Goal: Task Accomplishment & Management: Use online tool/utility

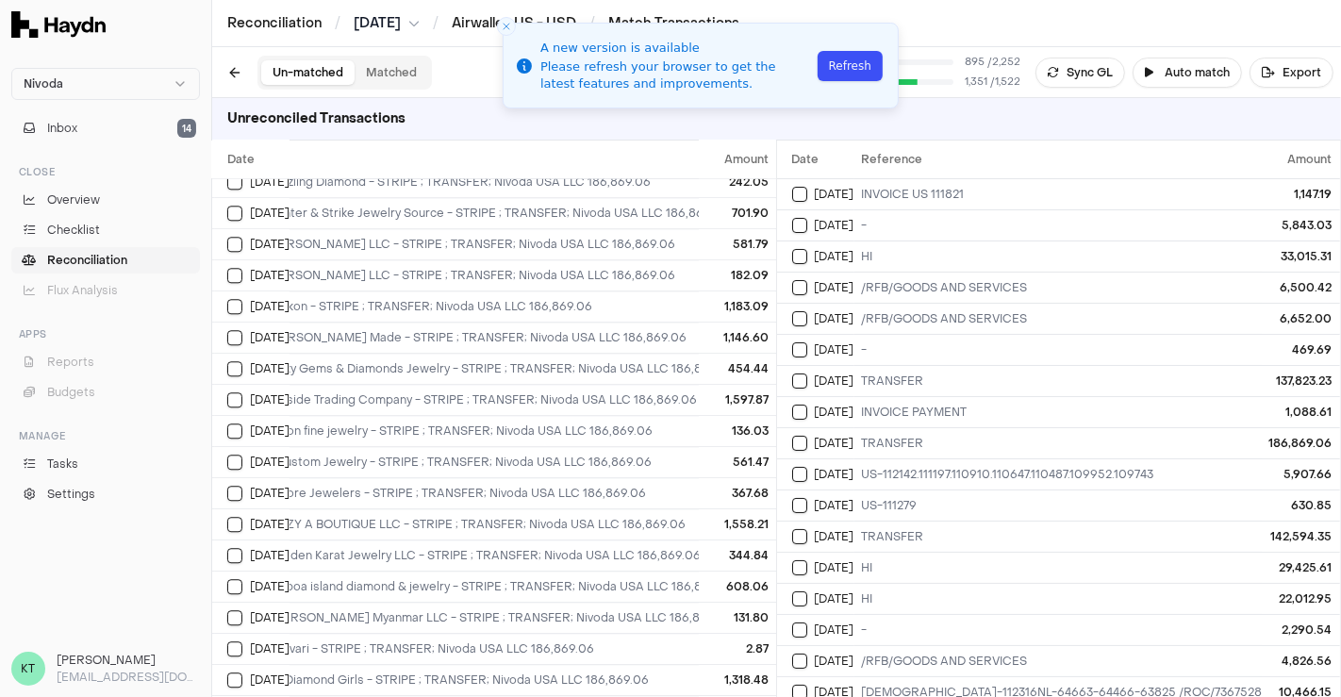
scroll to position [2657, 0]
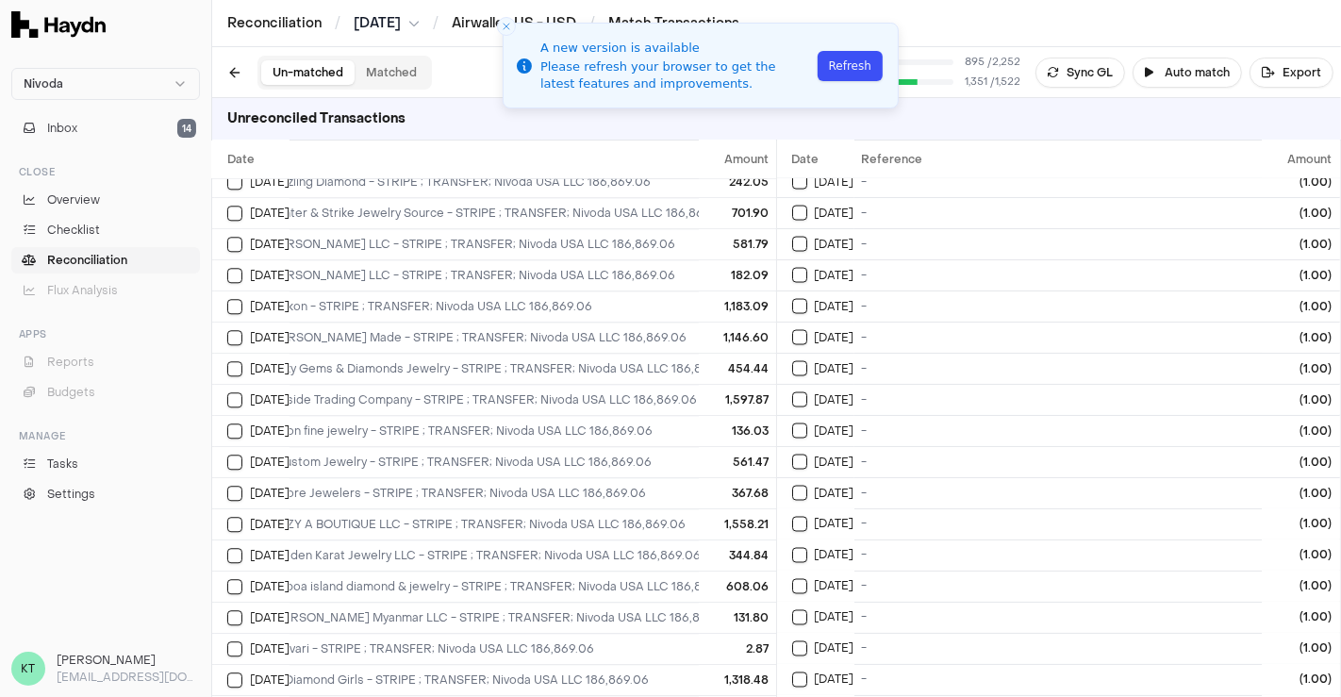
click at [847, 57] on button "Refresh" at bounding box center [850, 66] width 65 height 30
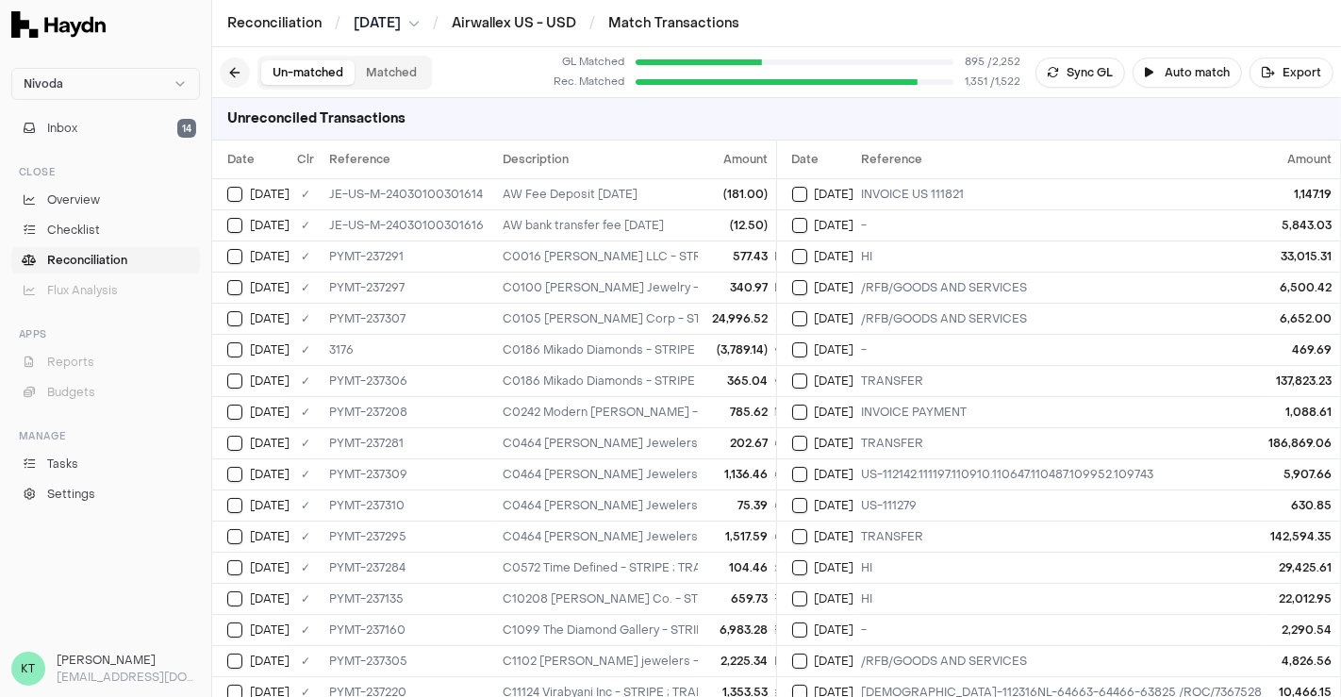
click at [237, 72] on button at bounding box center [235, 73] width 30 height 30
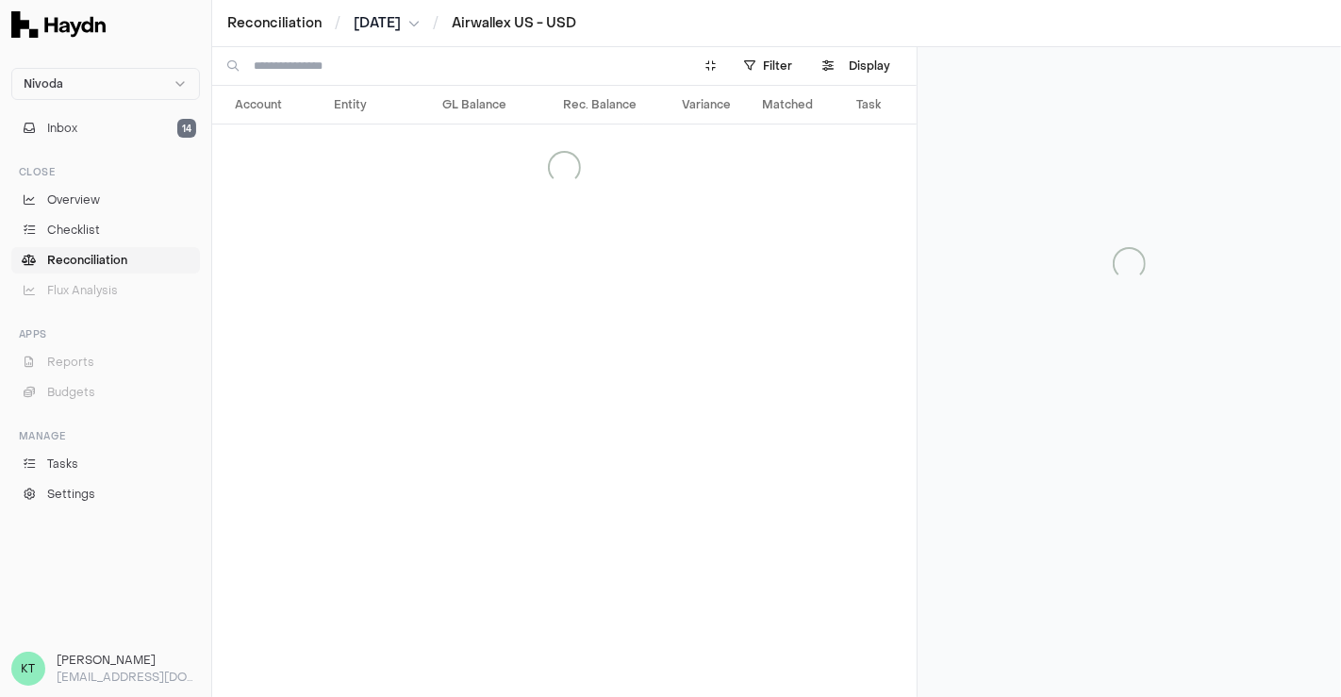
click at [389, 14] on span "[DATE]" at bounding box center [377, 23] width 47 height 19
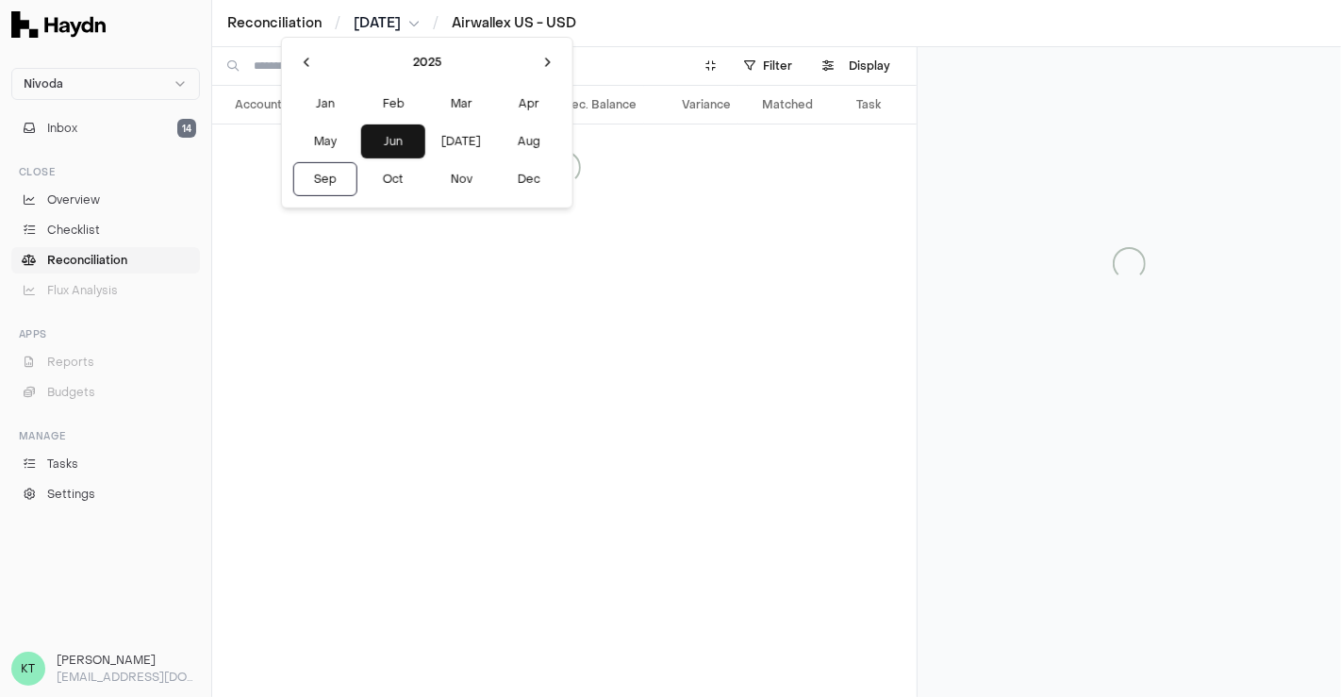
click at [410, 37] on div "2025 Jan Feb Mar Apr May Jun Jul Aug Sep Oct Nov Dec" at bounding box center [427, 123] width 292 height 172
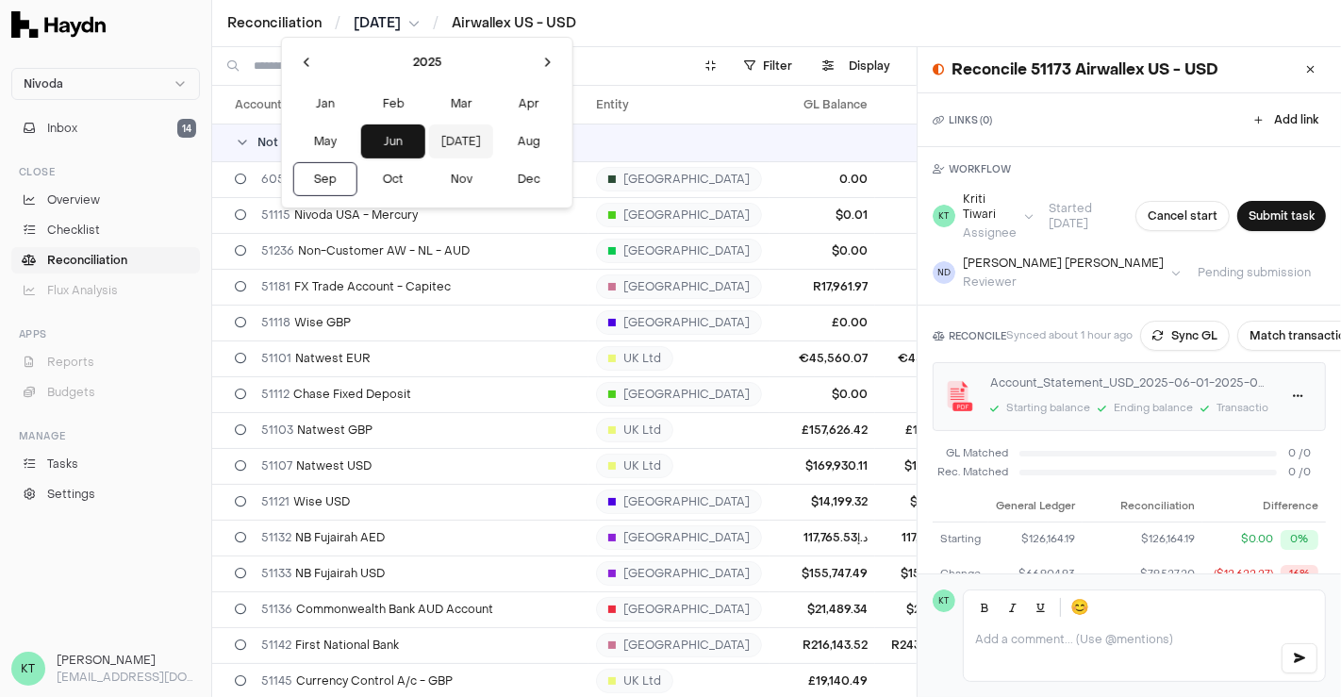
click at [429, 137] on button "Jul" at bounding box center [461, 141] width 64 height 34
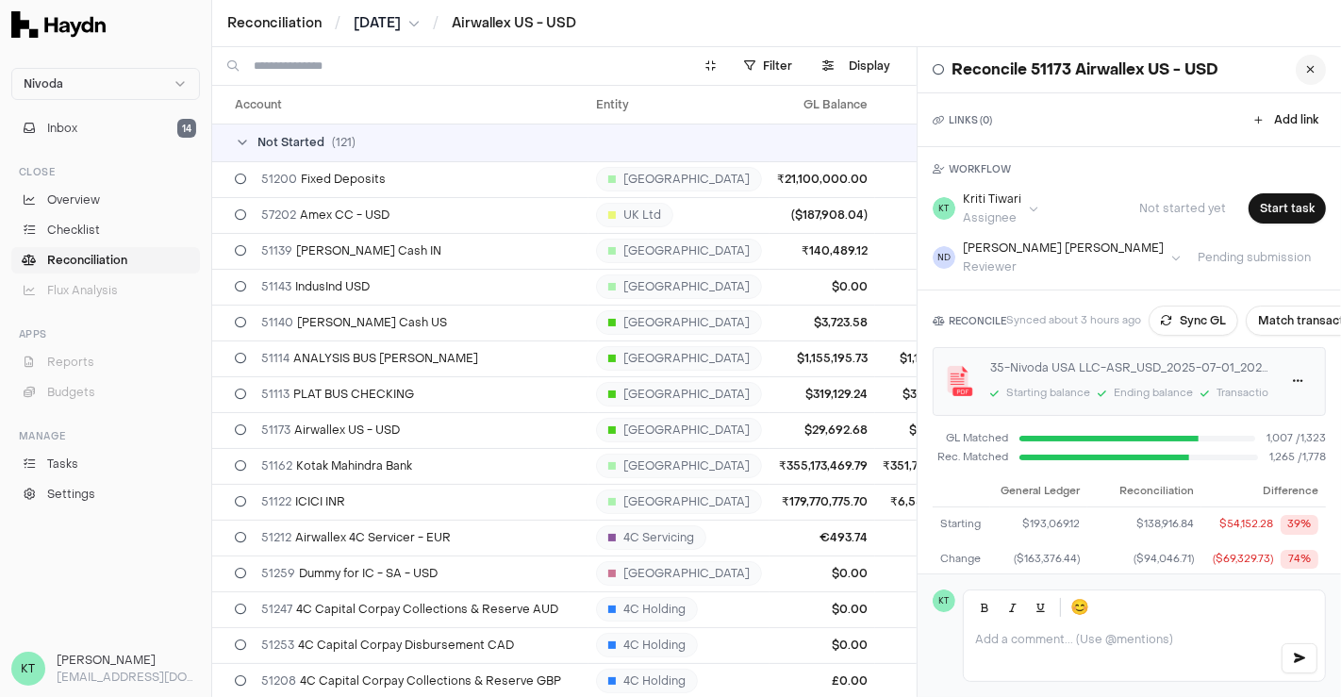
click at [1296, 73] on button at bounding box center [1311, 70] width 30 height 30
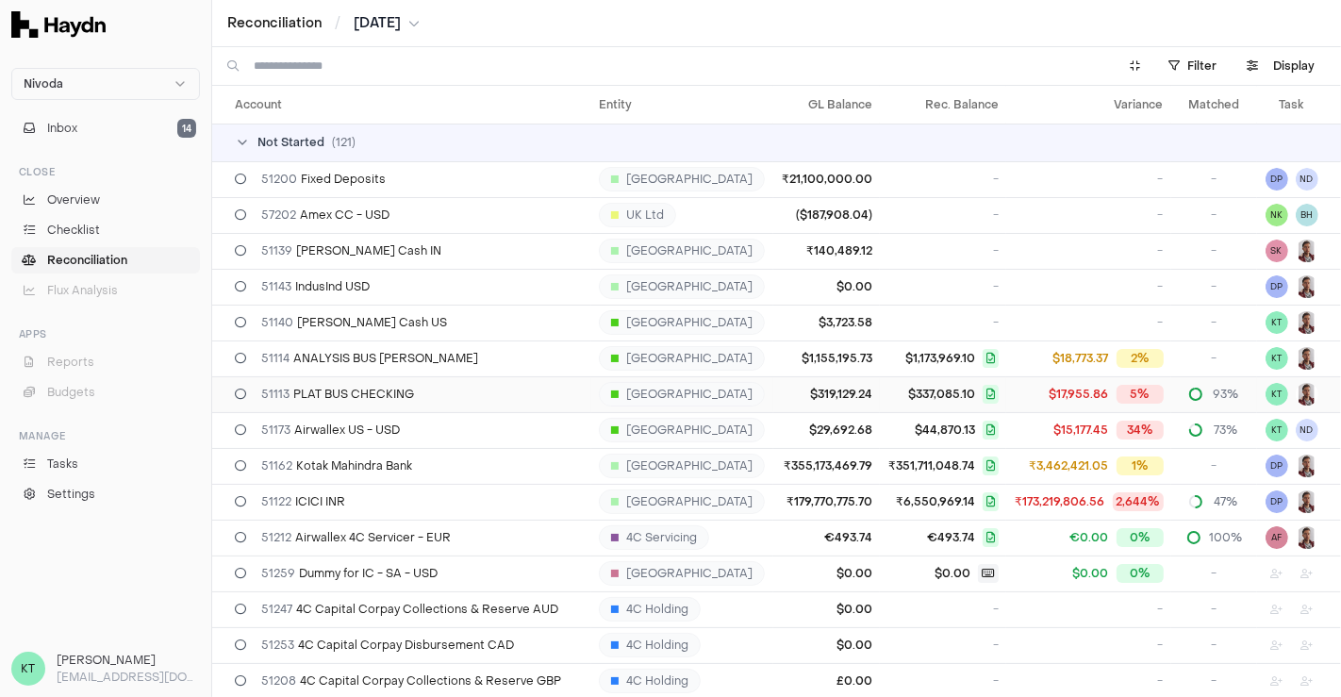
click at [451, 404] on td "51113 PLAT BUS CHECKING" at bounding box center [401, 394] width 379 height 36
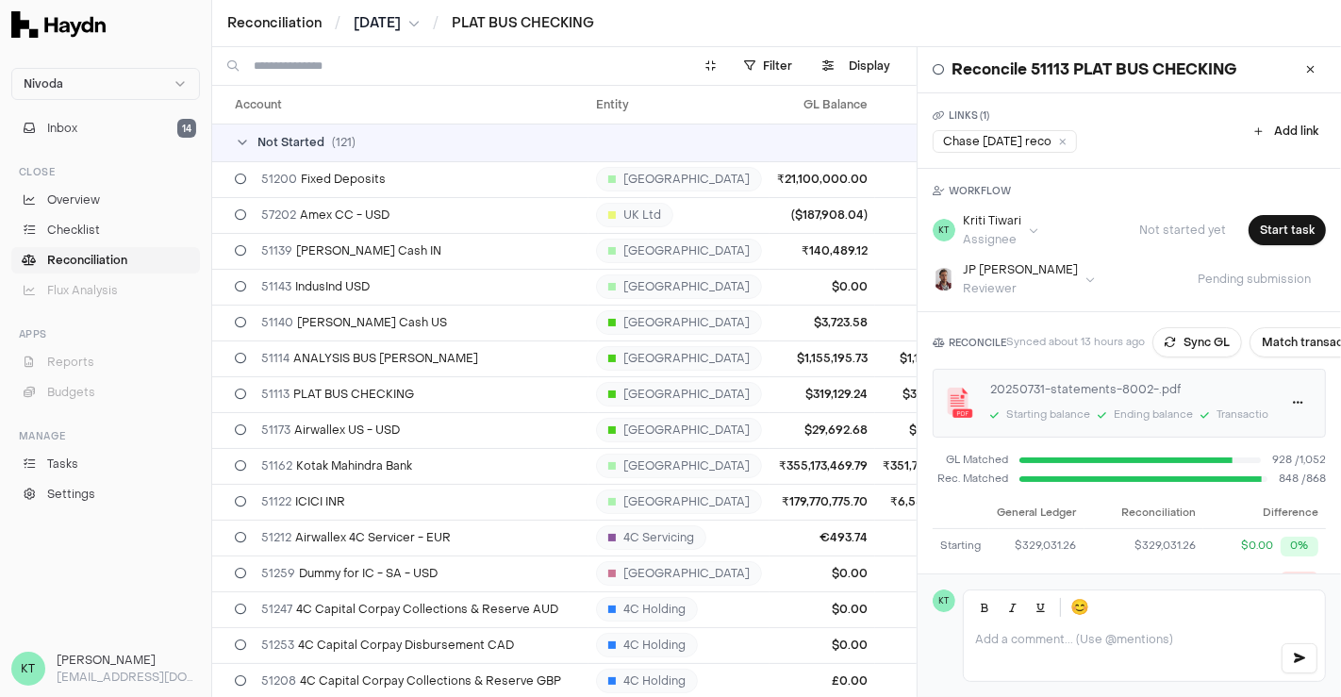
scroll to position [202, 0]
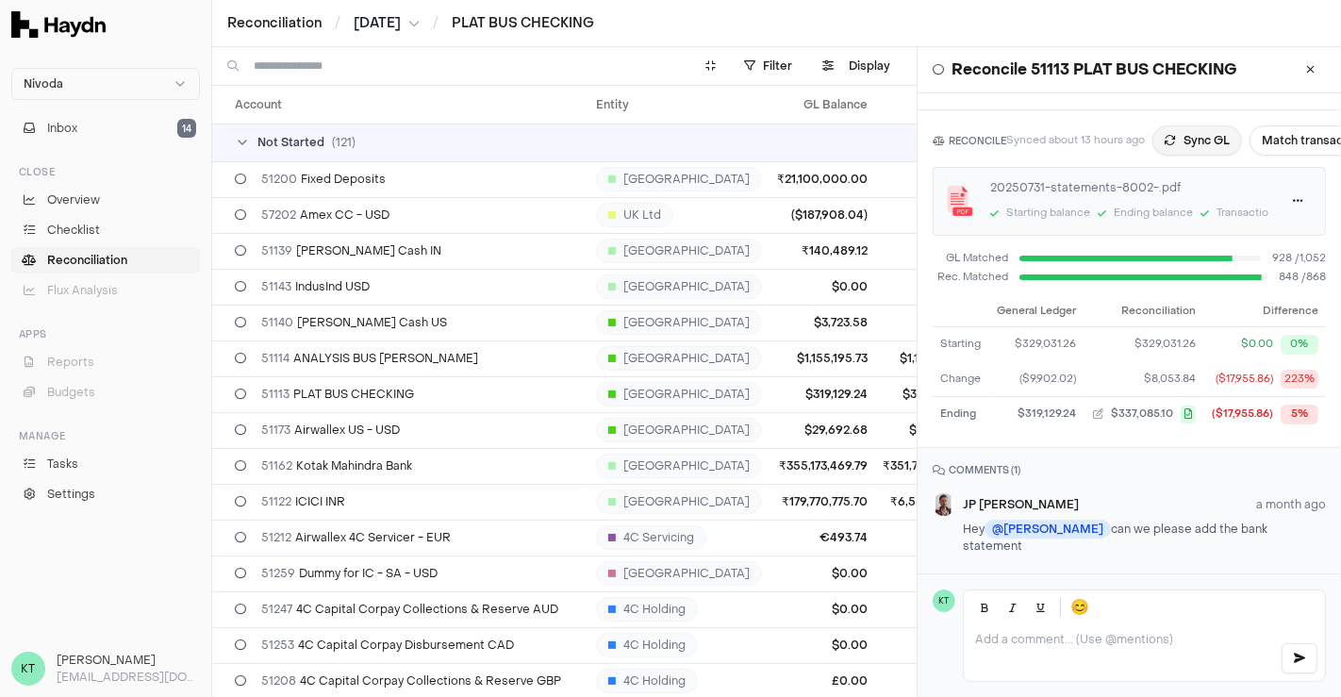
click at [1207, 152] on div "RECONCILE Synced about 13 hours ago Sync GL Match transactions 20250731-stateme…" at bounding box center [1129, 279] width 423 height 338
click at [1207, 152] on button "Sync GL" at bounding box center [1197, 140] width 90 height 30
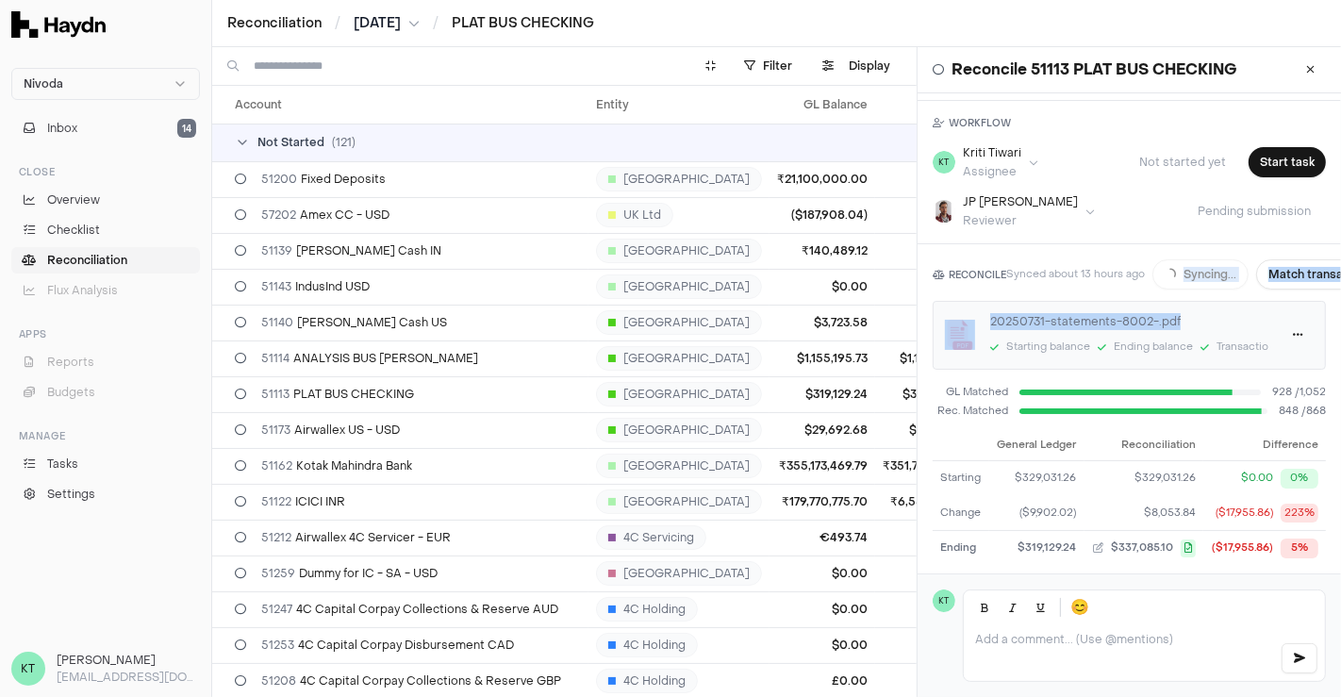
scroll to position [62, 0]
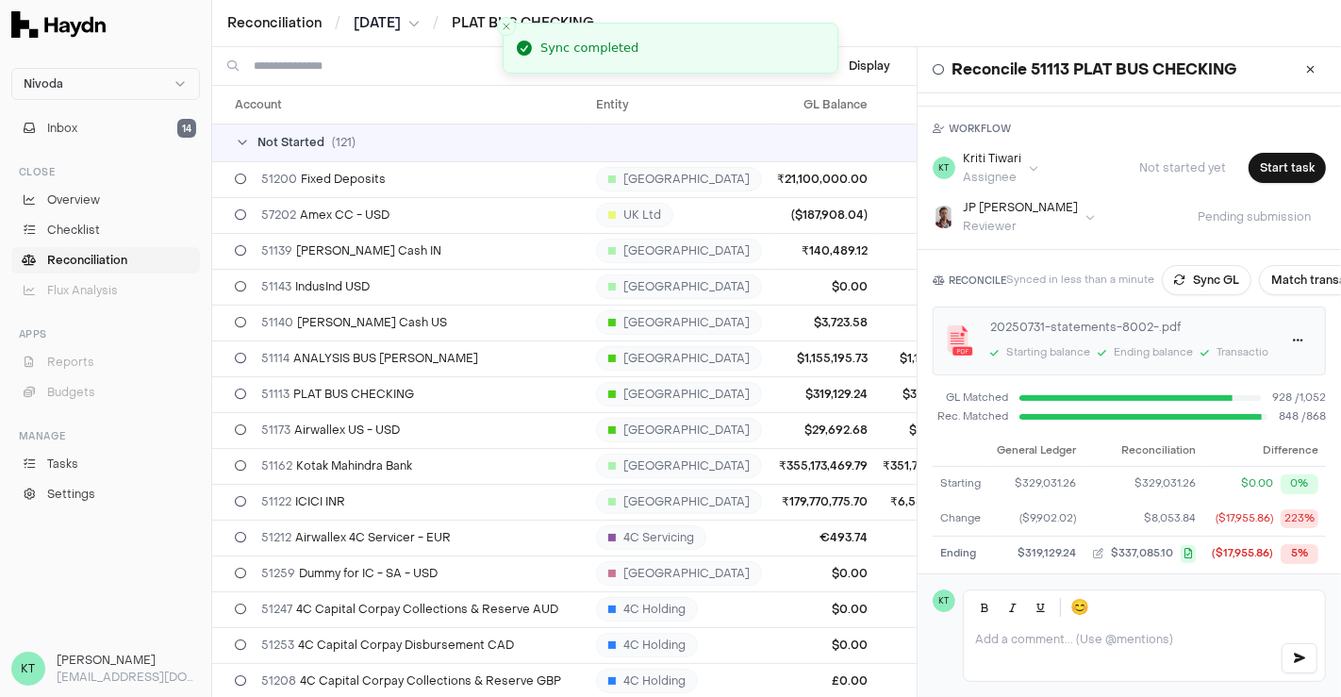
click at [1131, 231] on div "WORKFLOW KT Kriti Tiwari Assignee Not started yet Start task JP Smit Reviewer P…" at bounding box center [1129, 178] width 423 height 143
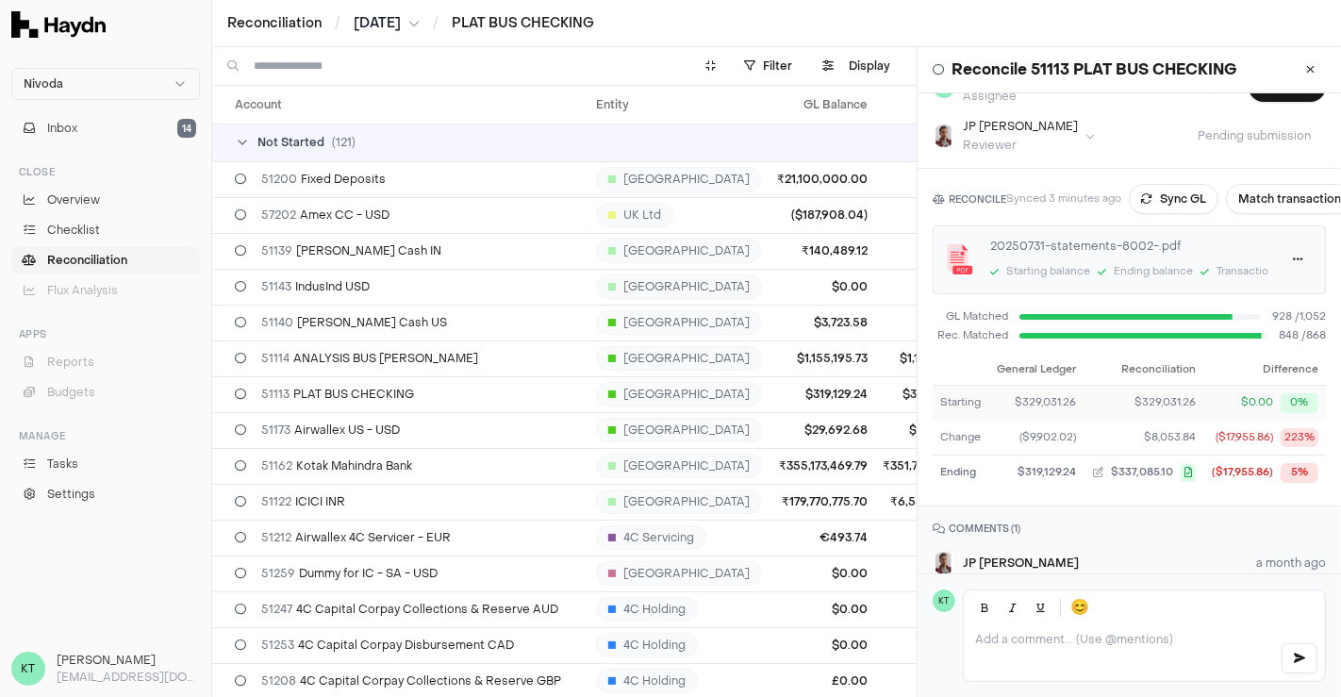
scroll to position [142, 0]
click at [1282, 210] on button "Match transactions" at bounding box center [1293, 200] width 134 height 30
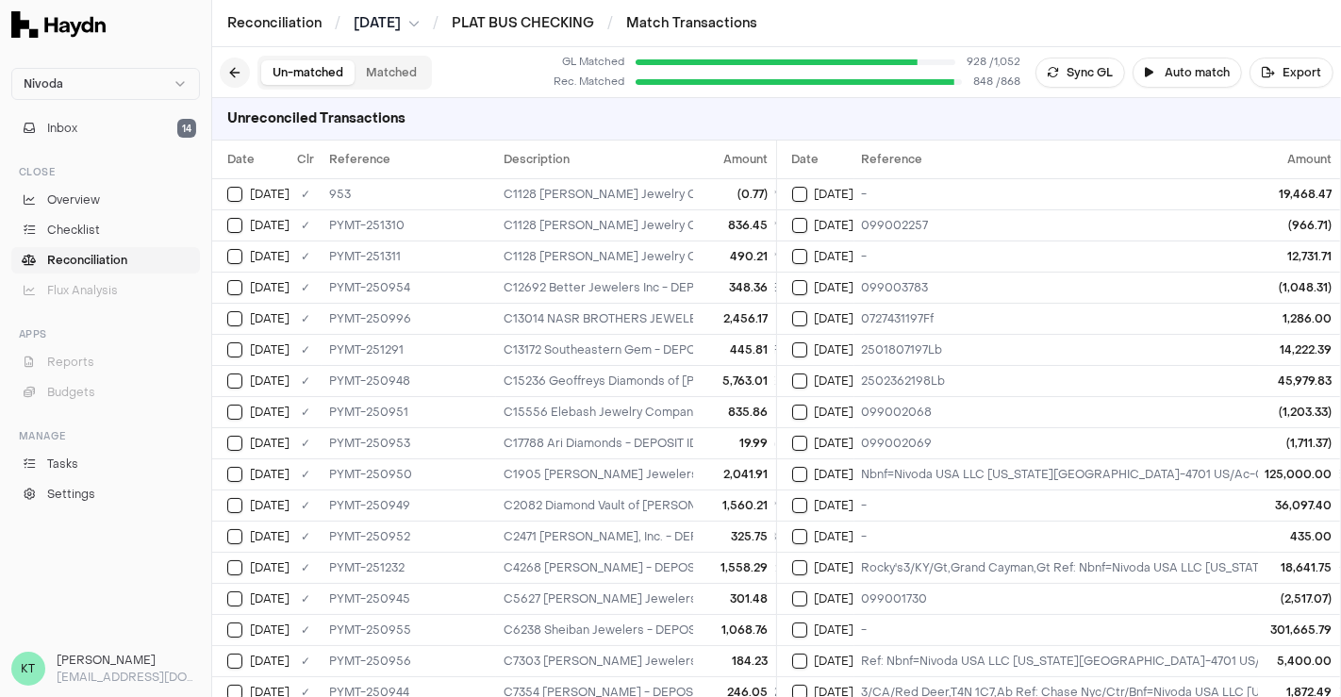
click at [222, 73] on button at bounding box center [235, 73] width 30 height 30
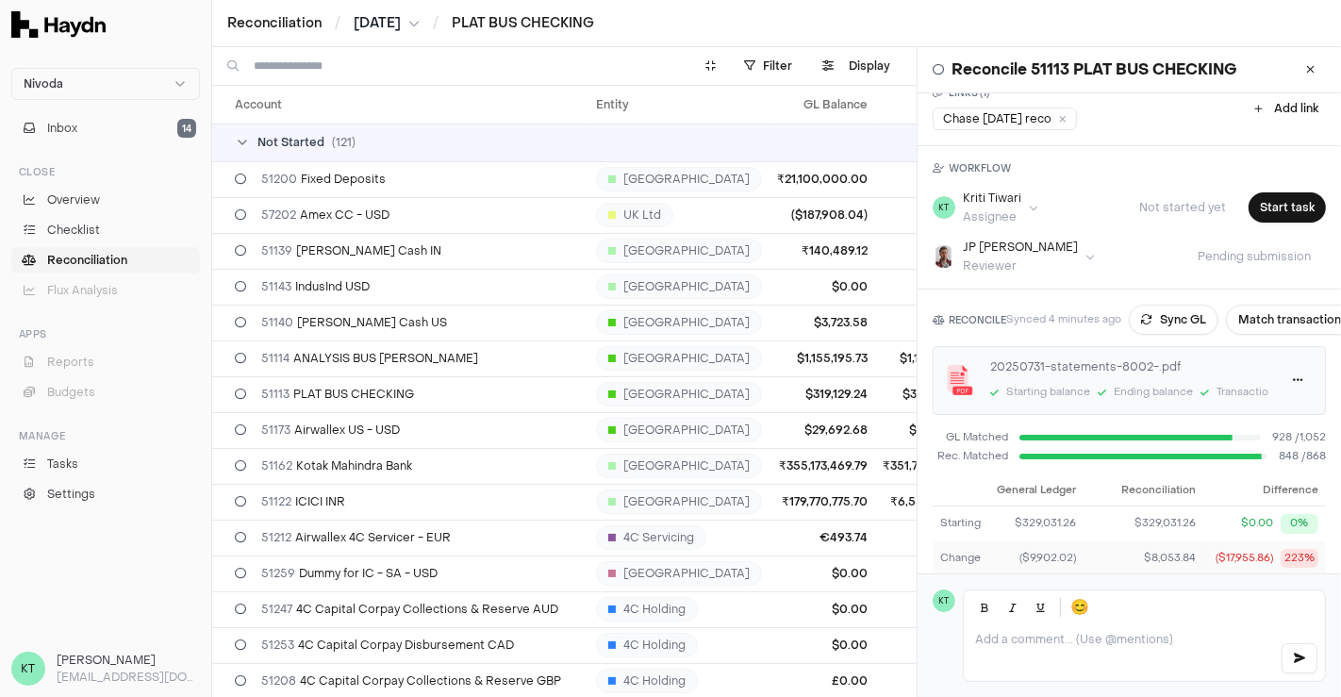
scroll to position [128, 0]
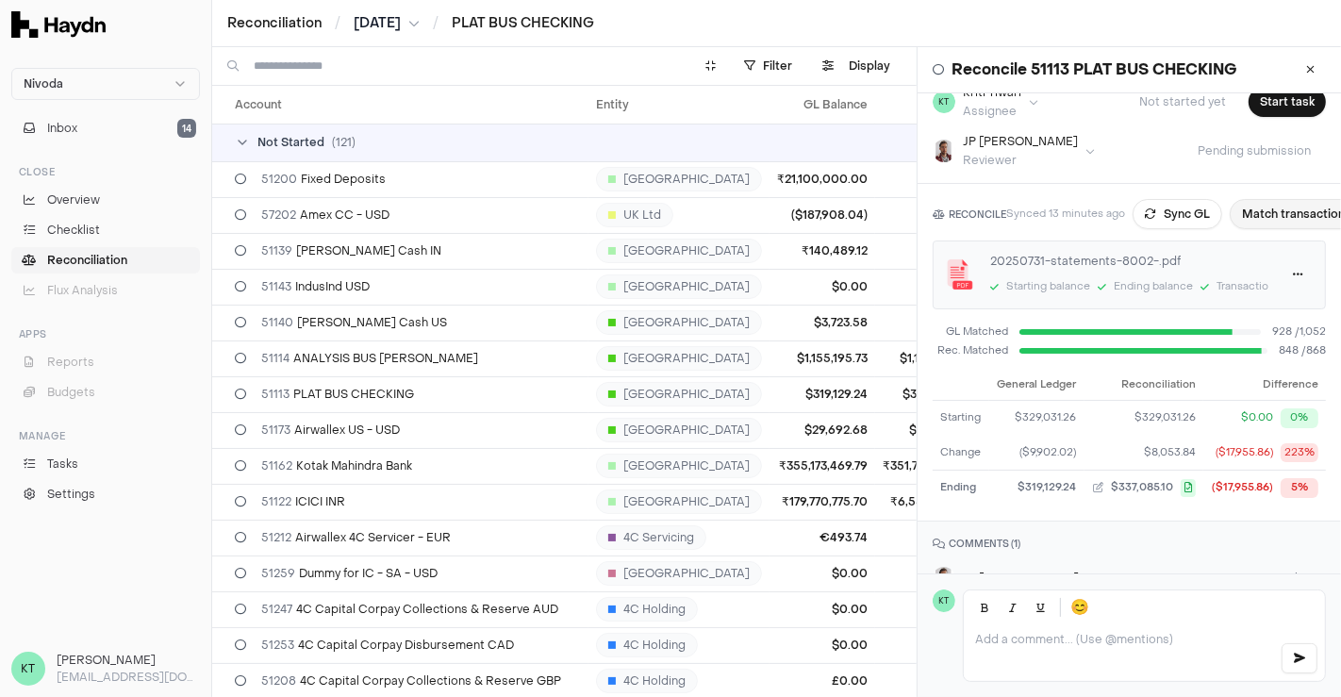
click at [1281, 206] on button "Match transactions" at bounding box center [1297, 214] width 134 height 30
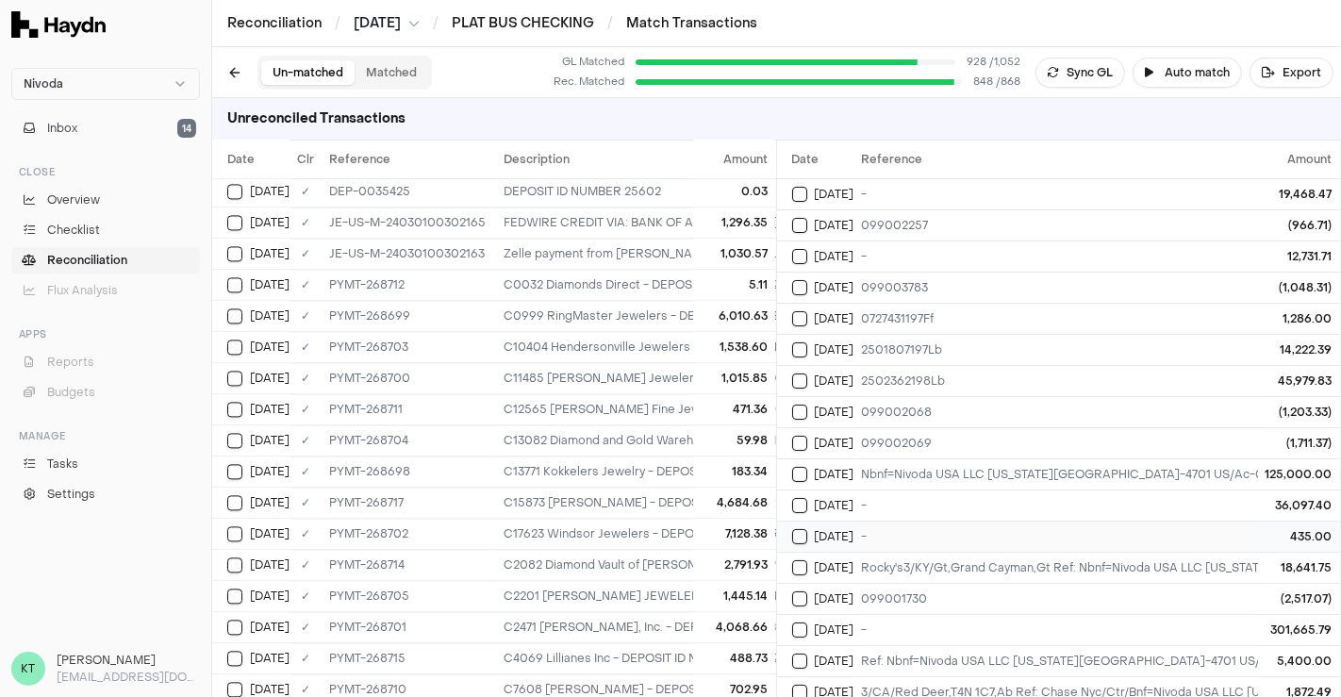
scroll to position [110, 0]
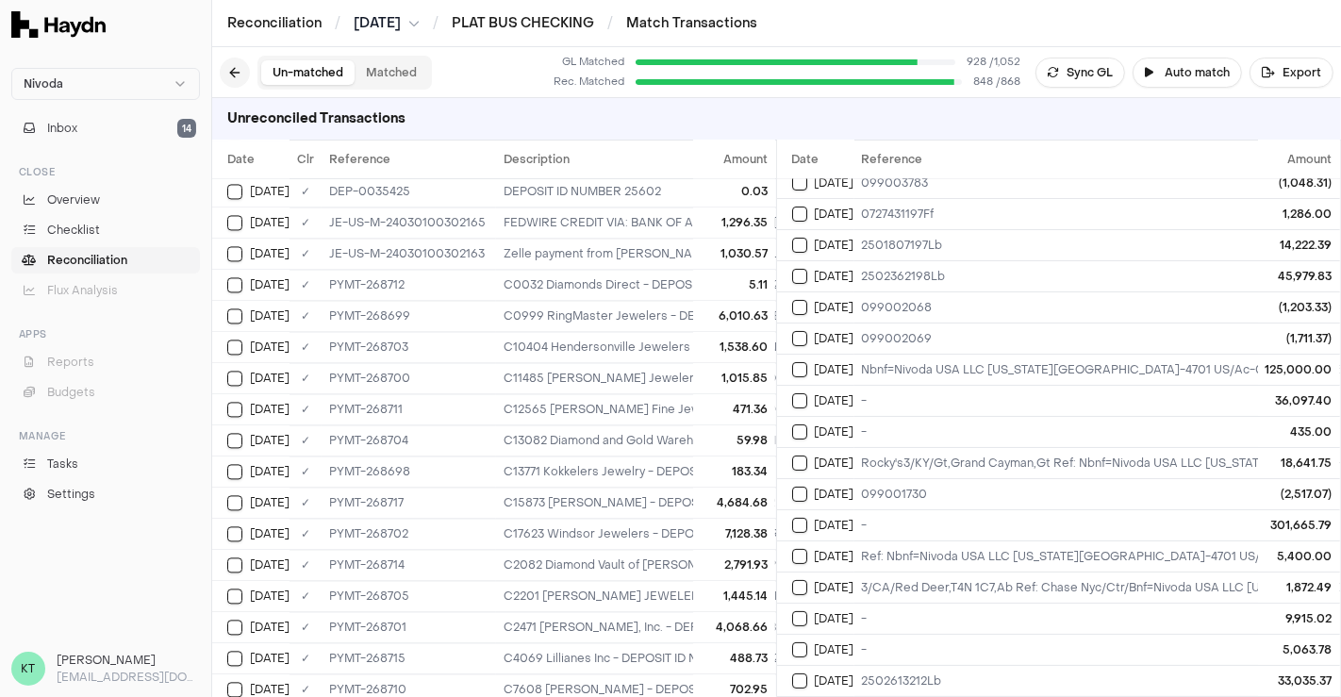
click at [230, 63] on button at bounding box center [235, 73] width 30 height 30
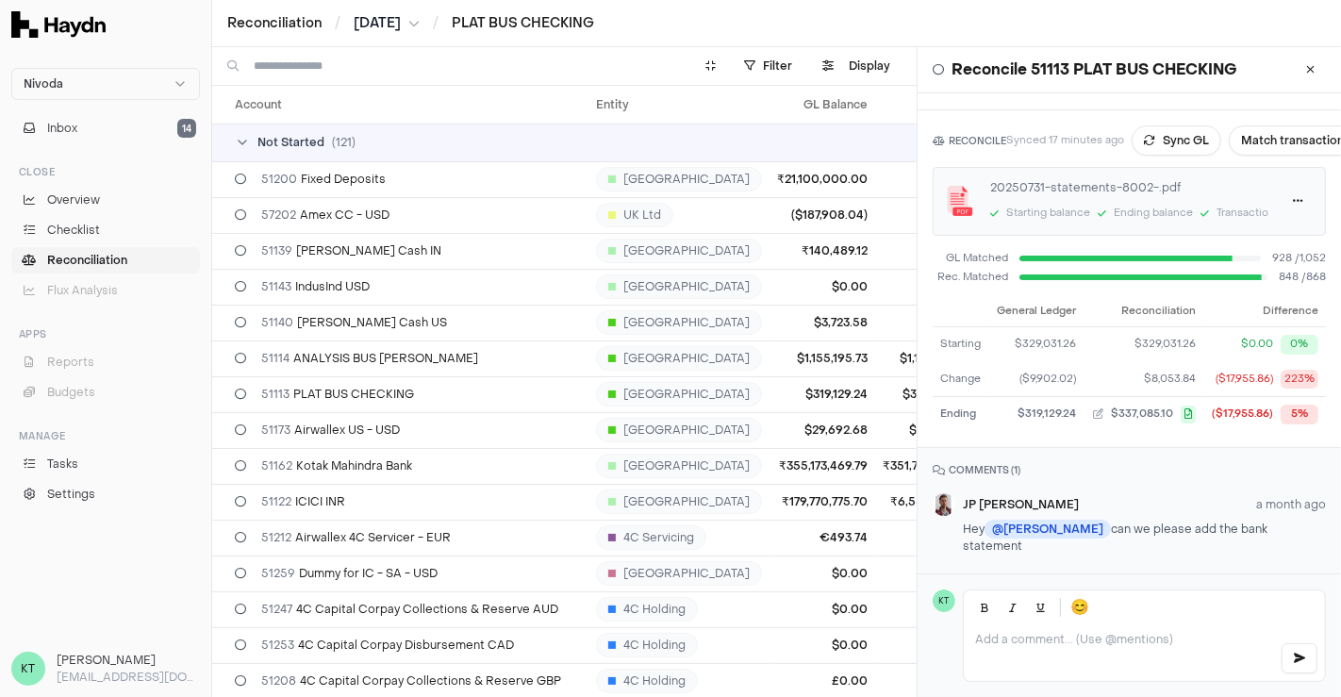
scroll to position [202, 0]
click at [1284, 133] on button "Match transactions" at bounding box center [1296, 140] width 134 height 30
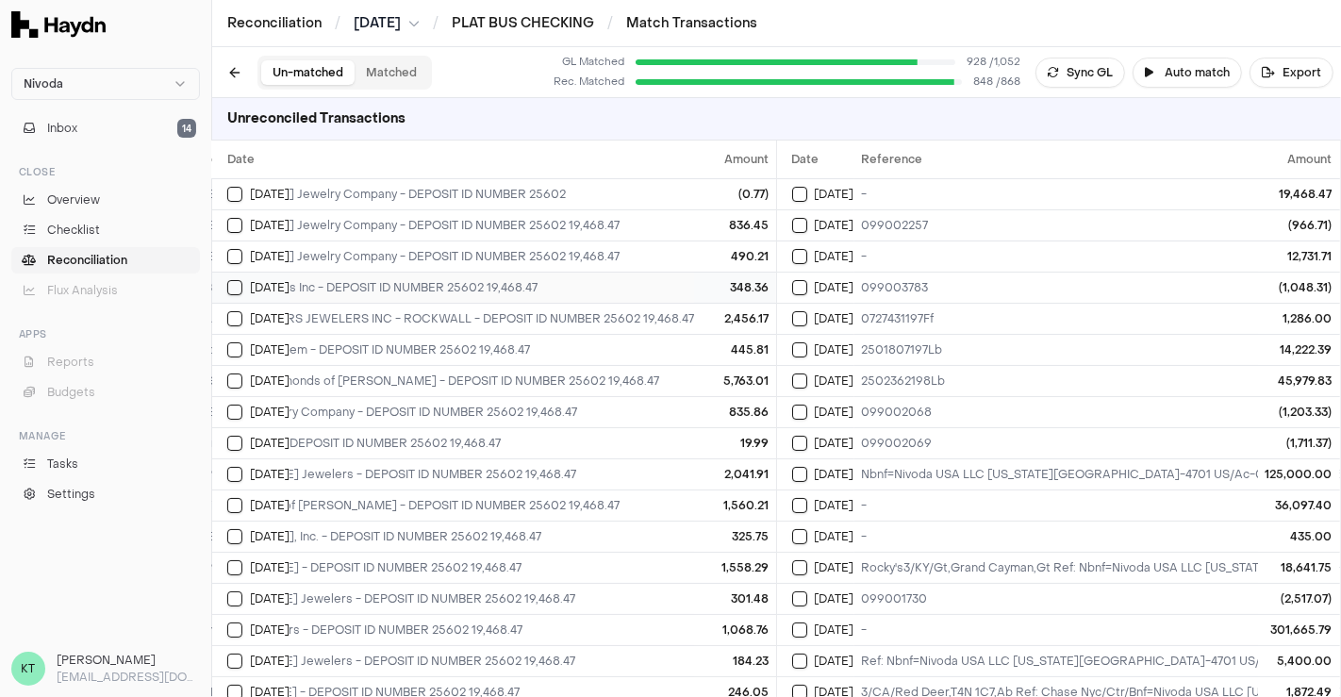
scroll to position [0, 345]
